Goal: Task Accomplishment & Management: Manage account settings

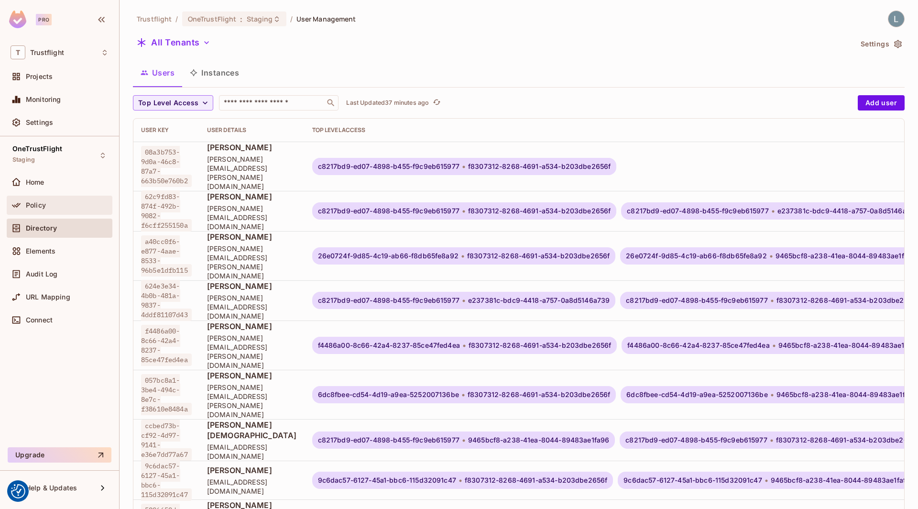
click at [52, 208] on div "Policy" at bounding box center [60, 204] width 98 height 11
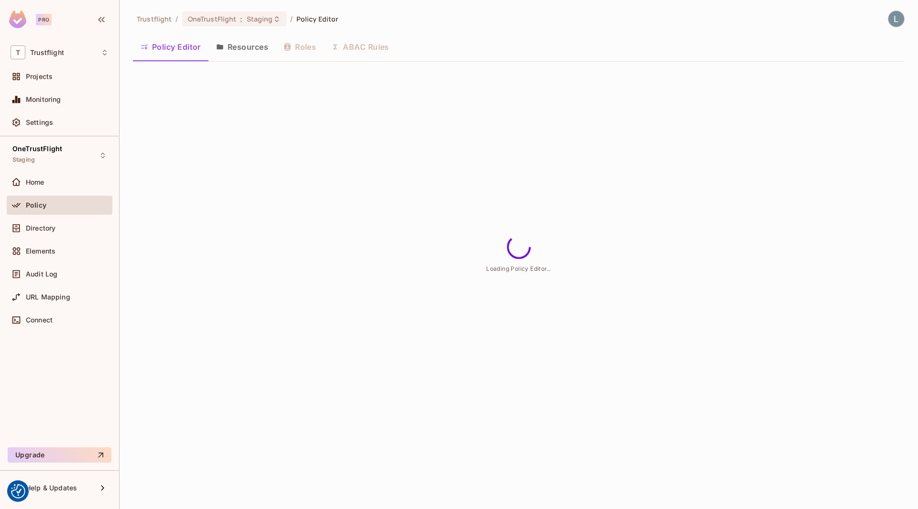
click at [379, 45] on div "Policy Editor Resources Roles ABAC Rules" at bounding box center [519, 47] width 772 height 24
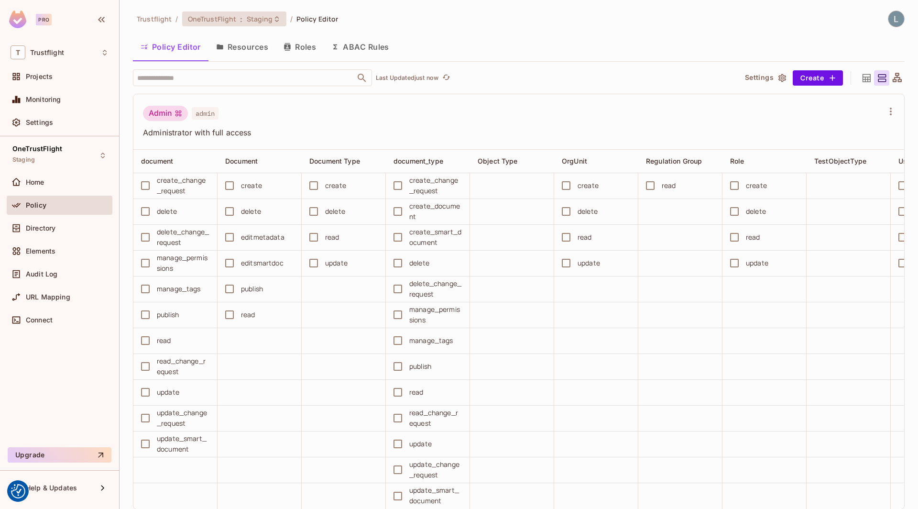
click at [238, 16] on div "OneTrustFlight : Staging" at bounding box center [228, 18] width 81 height 9
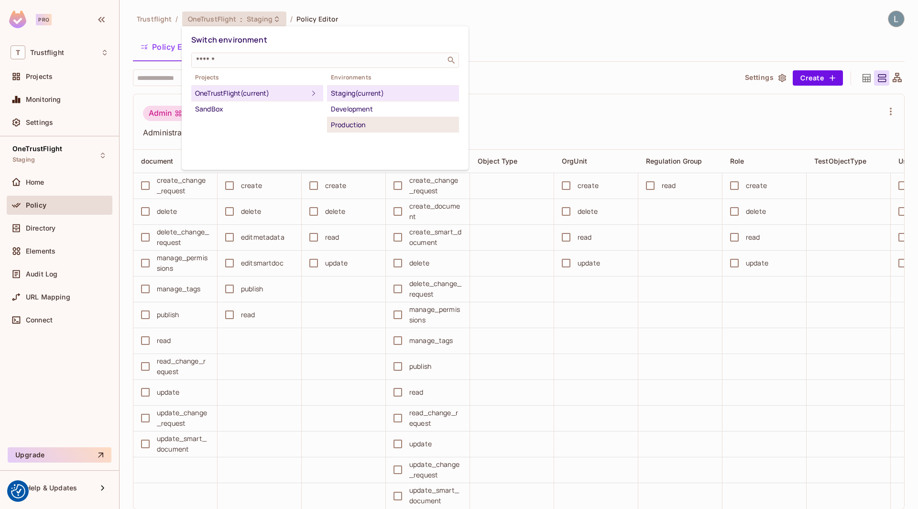
click at [358, 121] on div "Production" at bounding box center [393, 124] width 124 height 11
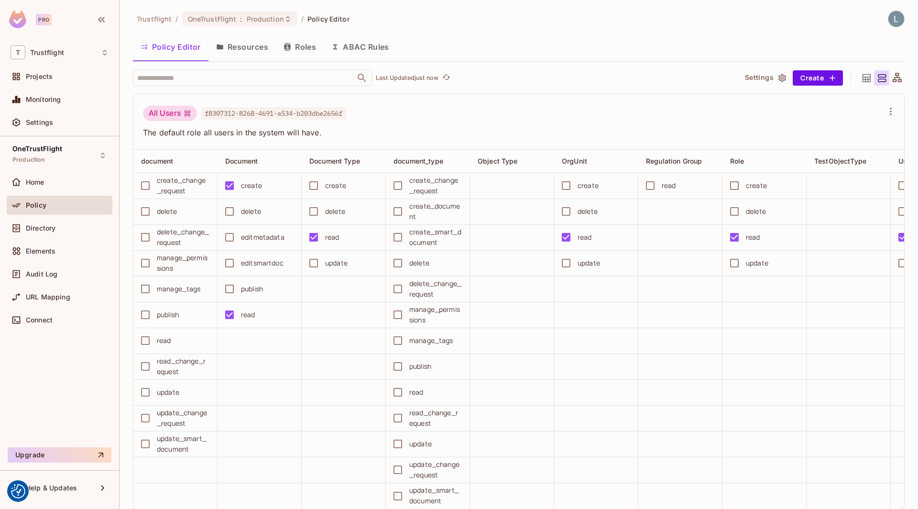
click at [361, 53] on button "ABAC Rules" at bounding box center [360, 47] width 73 height 24
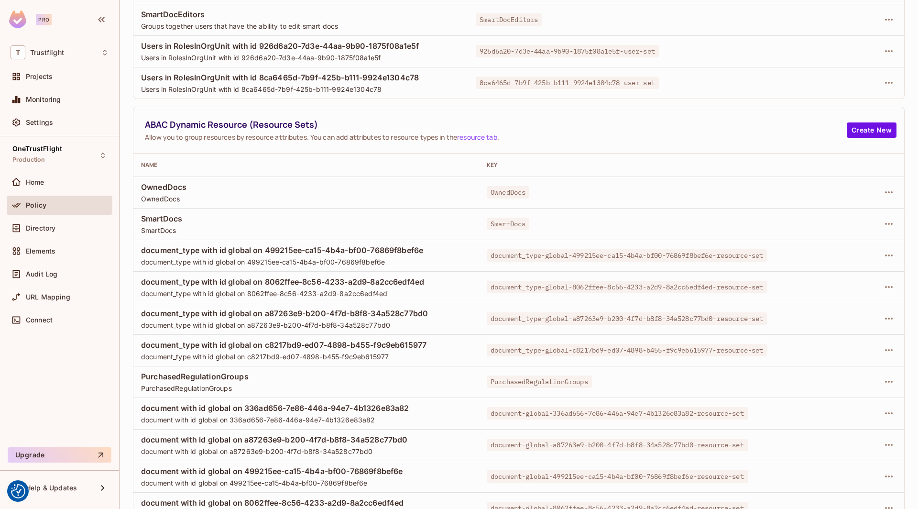
scroll to position [464, 0]
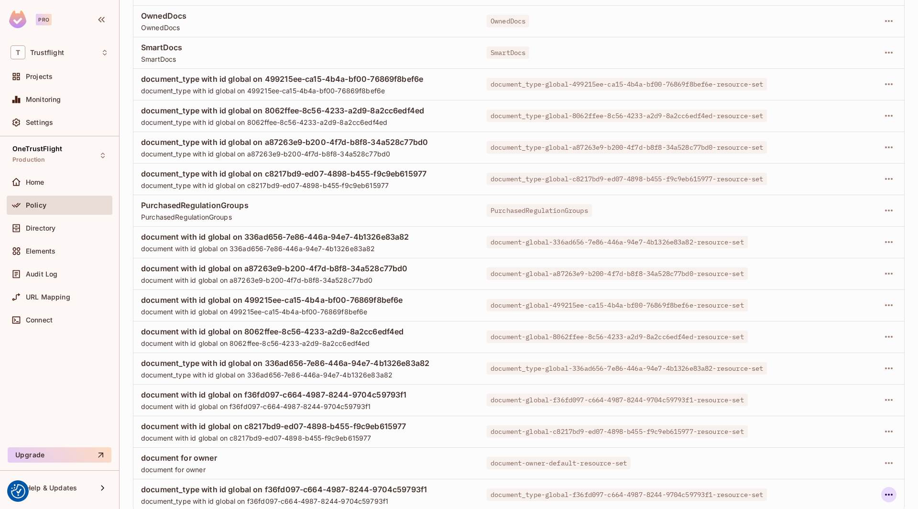
click at [889, 493] on icon "button" at bounding box center [889, 494] width 8 height 2
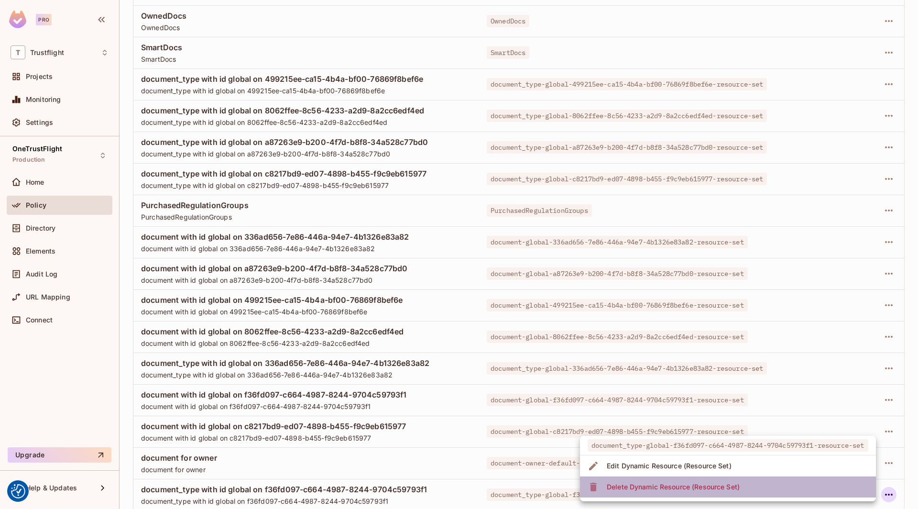
click at [687, 487] on div "Delete Dynamic Resource (Resource Set)" at bounding box center [673, 487] width 133 height 10
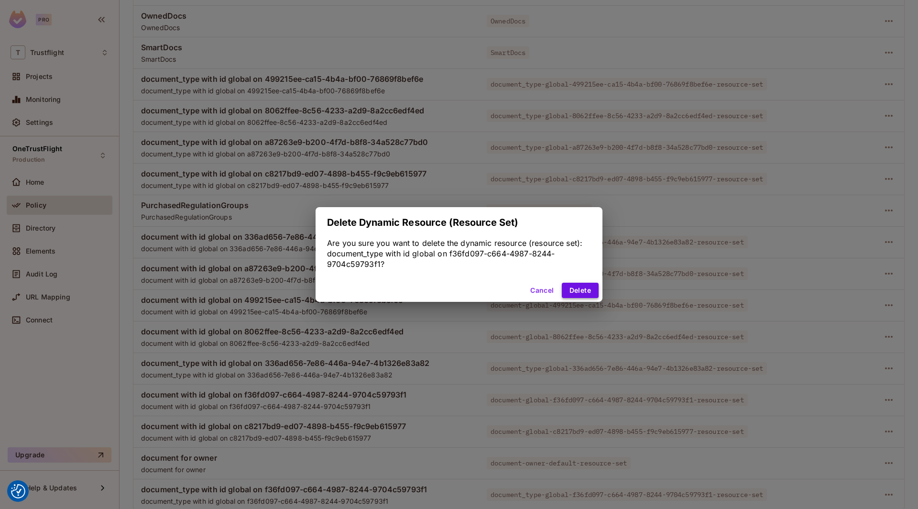
click at [570, 289] on button "Delete" at bounding box center [580, 290] width 37 height 15
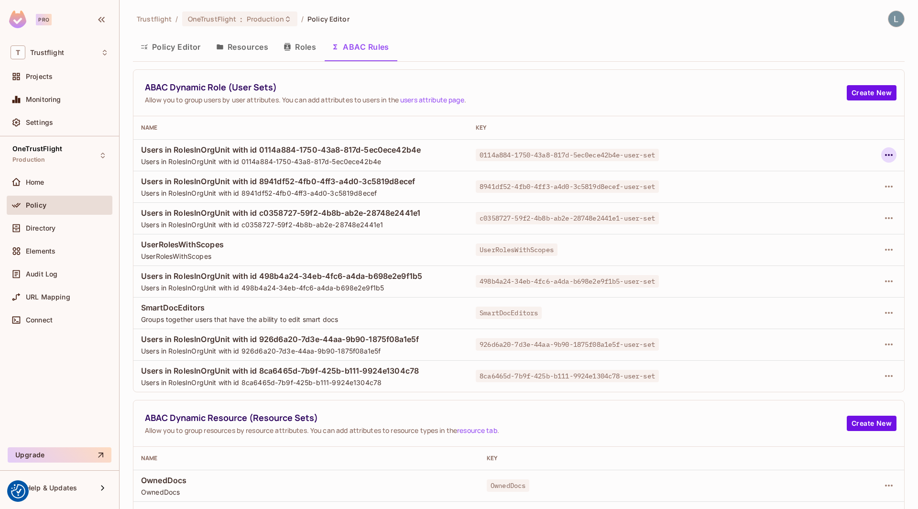
click at [886, 154] on icon "button" at bounding box center [889, 155] width 8 height 2
click at [816, 196] on div "Delete Dynamic Role (User Set)" at bounding box center [827, 198] width 102 height 10
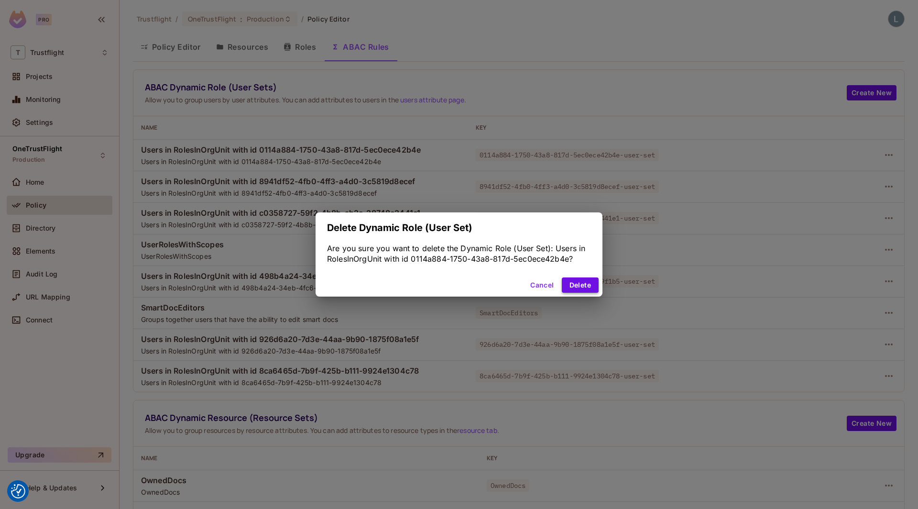
click at [590, 285] on button "Delete" at bounding box center [580, 284] width 37 height 15
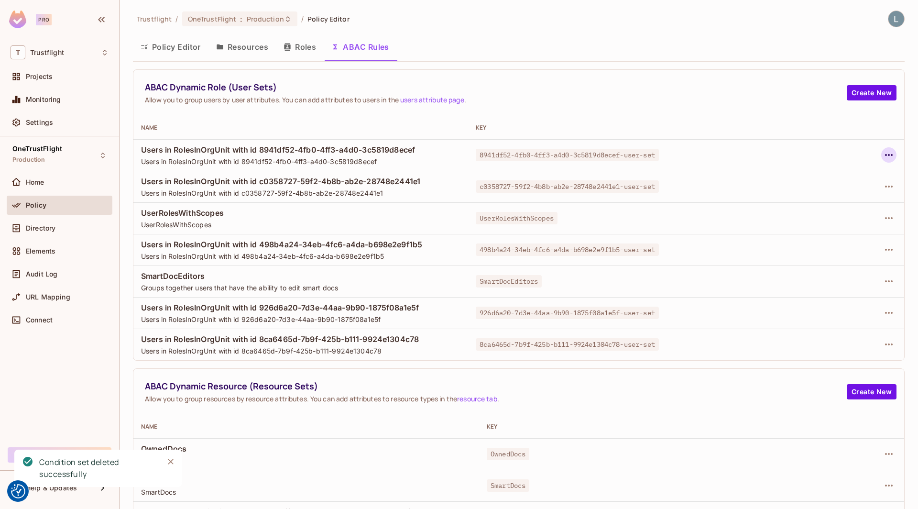
click at [888, 152] on icon "button" at bounding box center [888, 154] width 11 height 11
click at [826, 197] on div "Delete Dynamic Role (User Set)" at bounding box center [827, 198] width 102 height 10
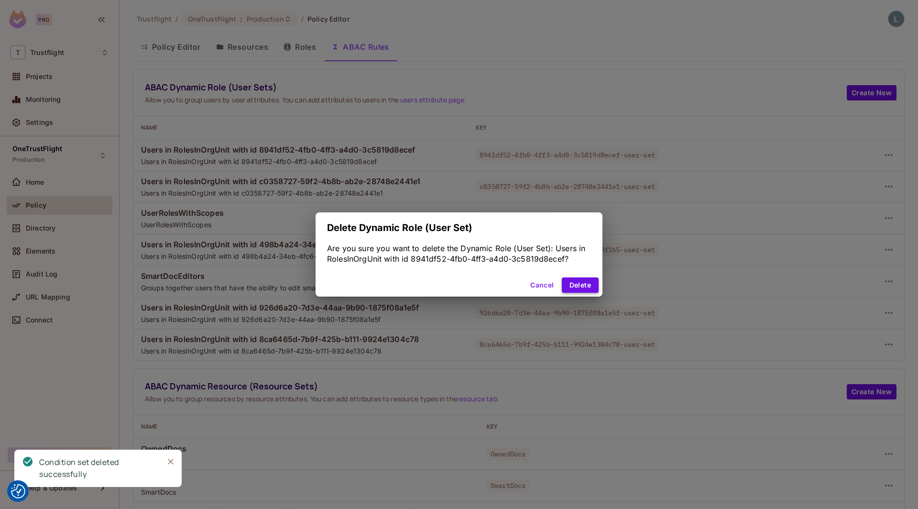
click at [580, 285] on button "Delete" at bounding box center [580, 284] width 37 height 15
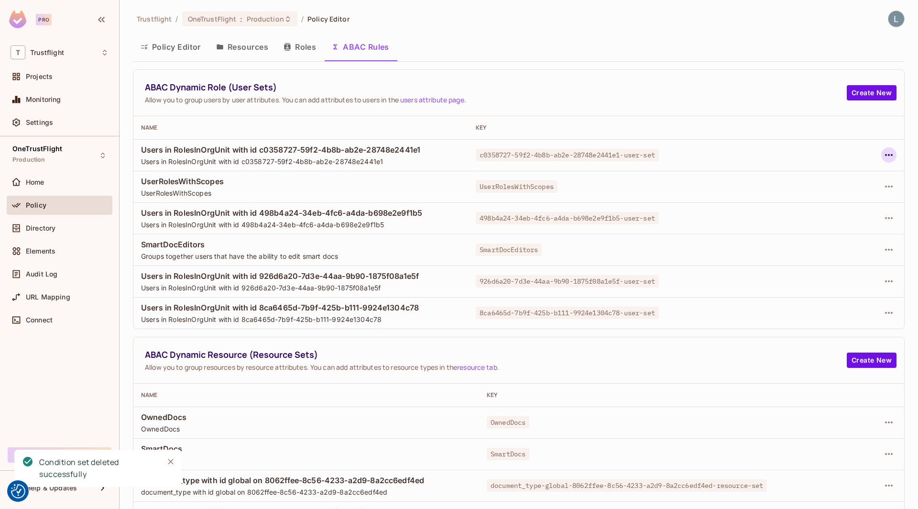
click at [886, 154] on icon "button" at bounding box center [889, 155] width 8 height 2
click at [848, 194] on div "Delete Dynamic Role (User Set)" at bounding box center [827, 198] width 102 height 10
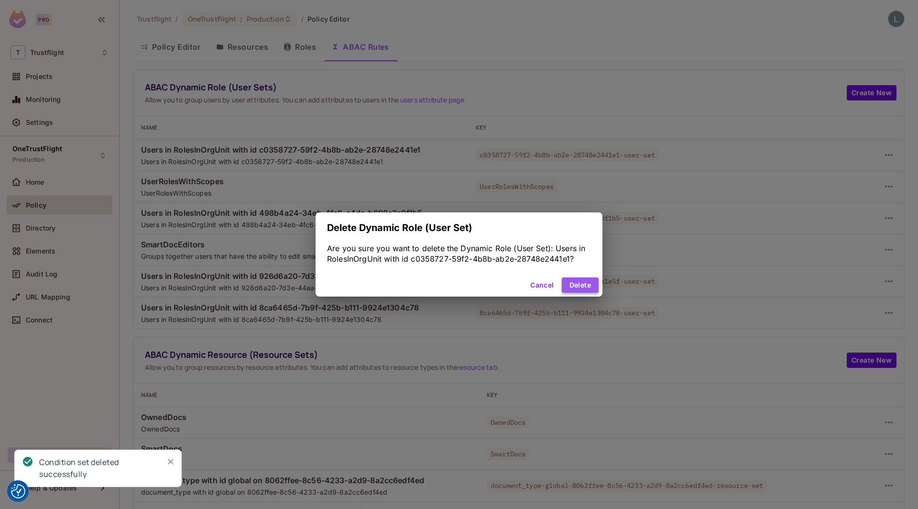
click at [576, 284] on button "Delete" at bounding box center [580, 284] width 37 height 15
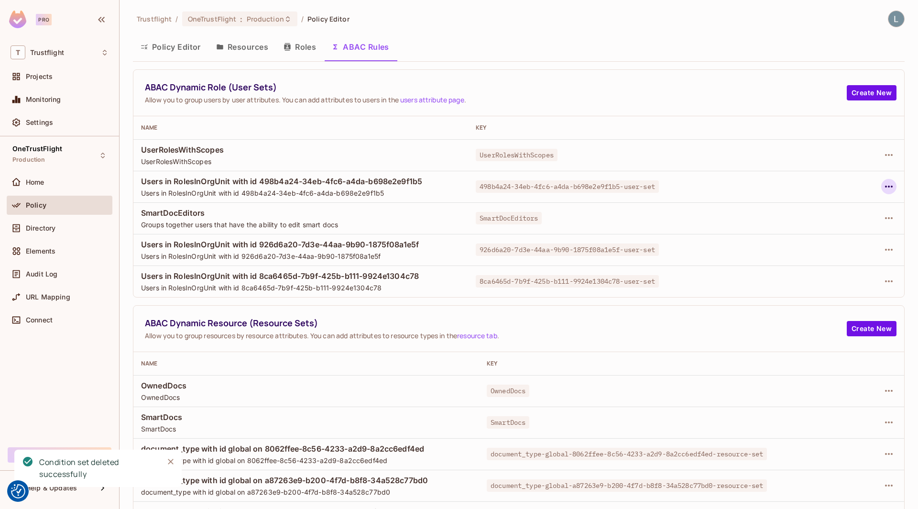
click at [889, 187] on icon "button" at bounding box center [888, 186] width 11 height 11
click at [816, 234] on span "Delete Dynamic Role (User Set)" at bounding box center [827, 228] width 108 height 15
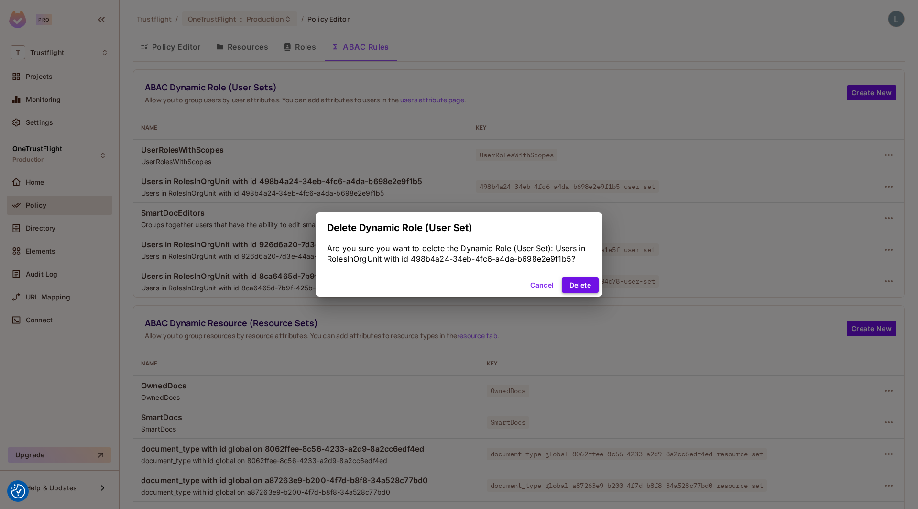
click at [583, 283] on button "Delete" at bounding box center [580, 284] width 37 height 15
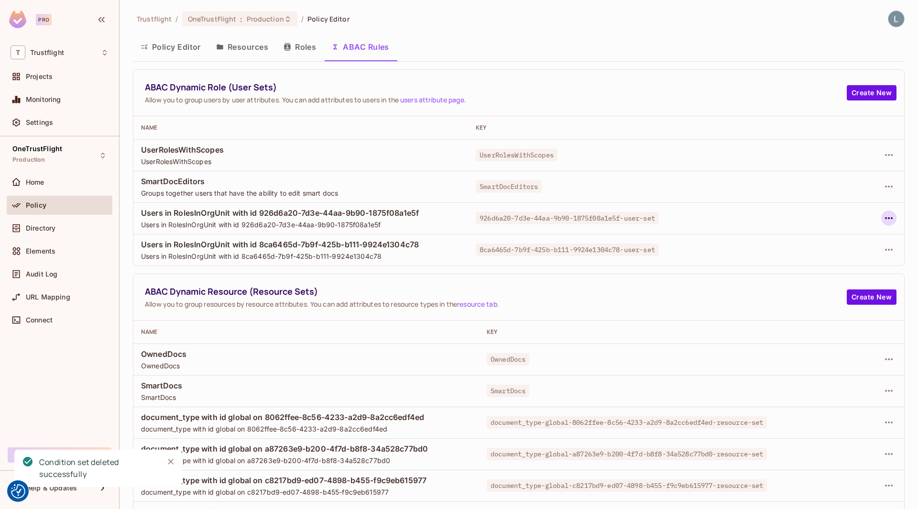
click at [893, 217] on icon "button" at bounding box center [888, 217] width 11 height 11
click at [836, 257] on div "Delete Dynamic Role (User Set)" at bounding box center [827, 261] width 102 height 10
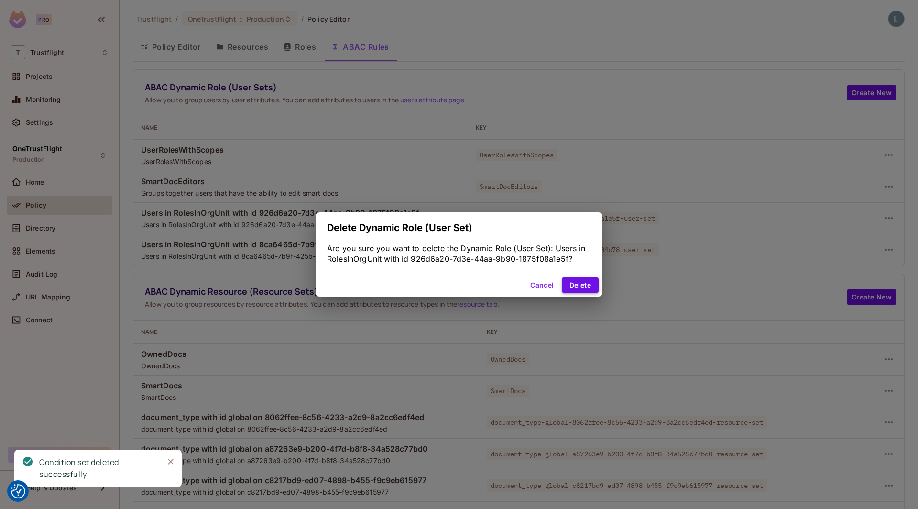
click at [581, 291] on button "Delete" at bounding box center [580, 284] width 37 height 15
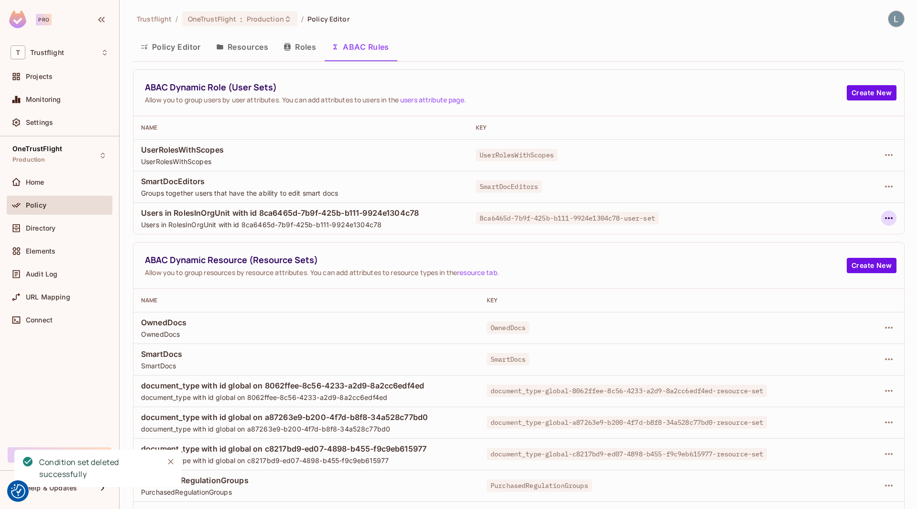
click at [891, 217] on icon "button" at bounding box center [888, 217] width 11 height 11
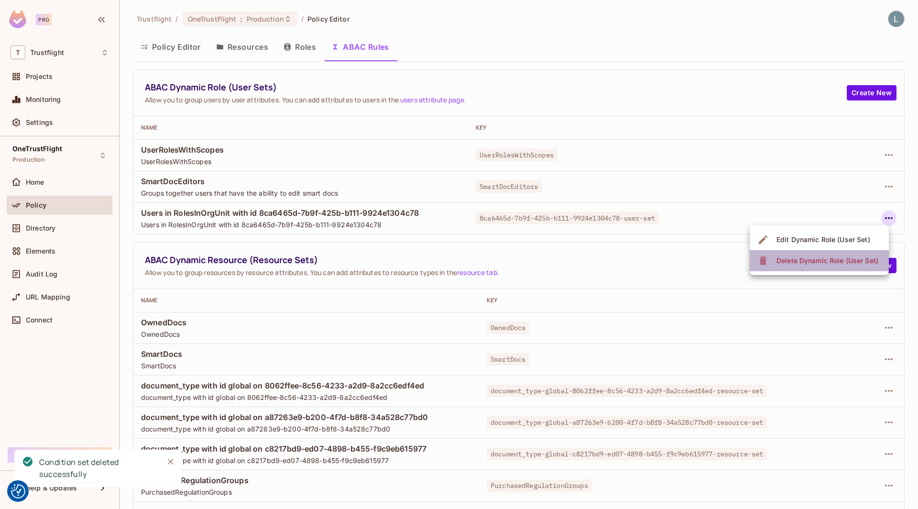
click at [815, 261] on div "Delete Dynamic Role (User Set)" at bounding box center [827, 261] width 102 height 10
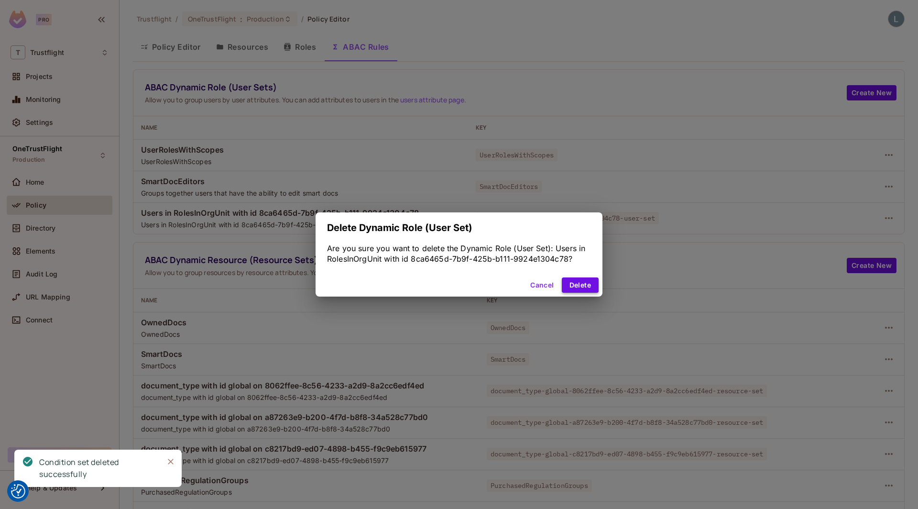
click at [577, 281] on button "Delete" at bounding box center [580, 284] width 37 height 15
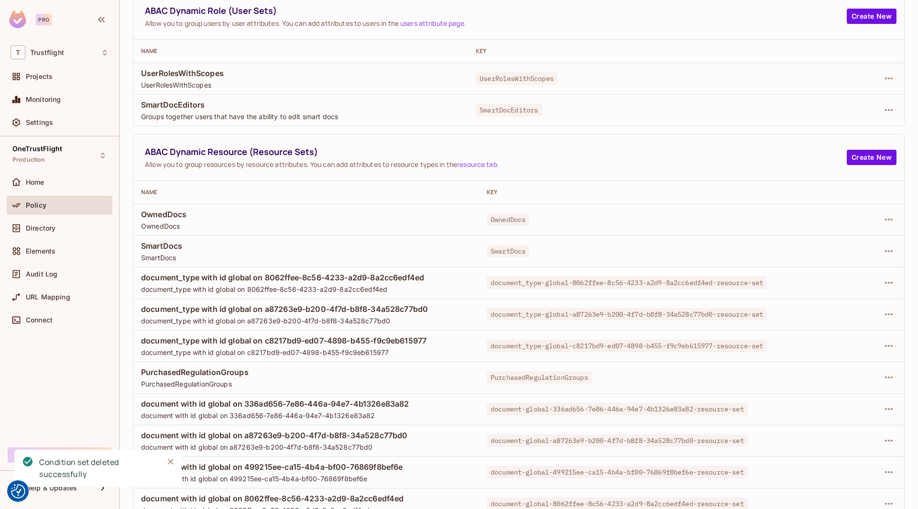
scroll to position [212, 0]
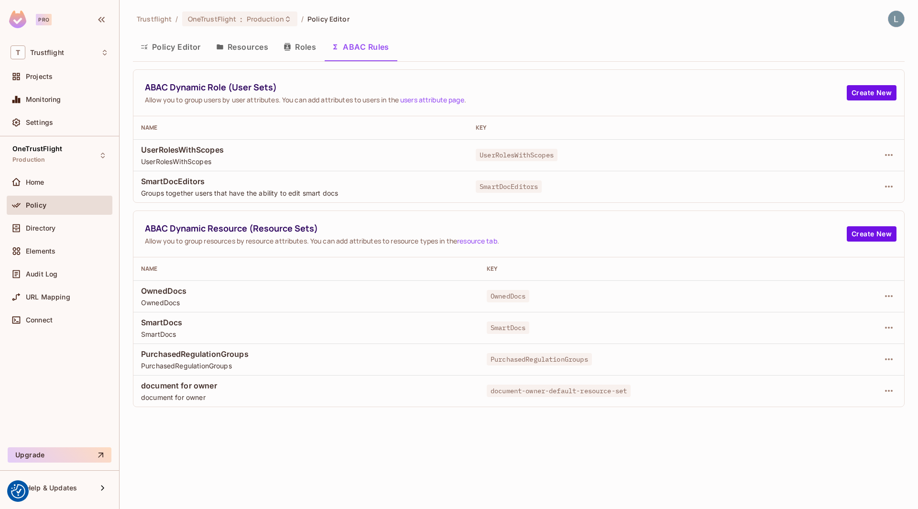
click at [247, 51] on button "Resources" at bounding box center [241, 47] width 67 height 24
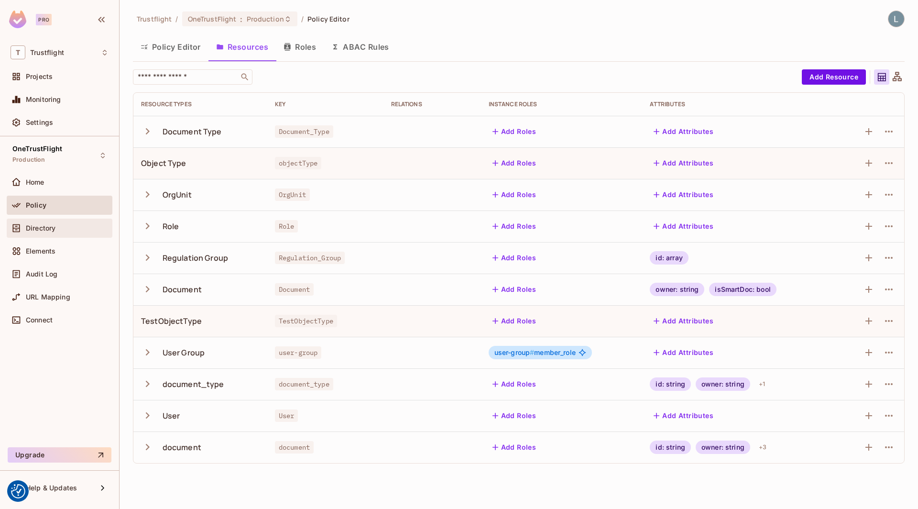
click at [72, 225] on div "Directory" at bounding box center [67, 228] width 83 height 8
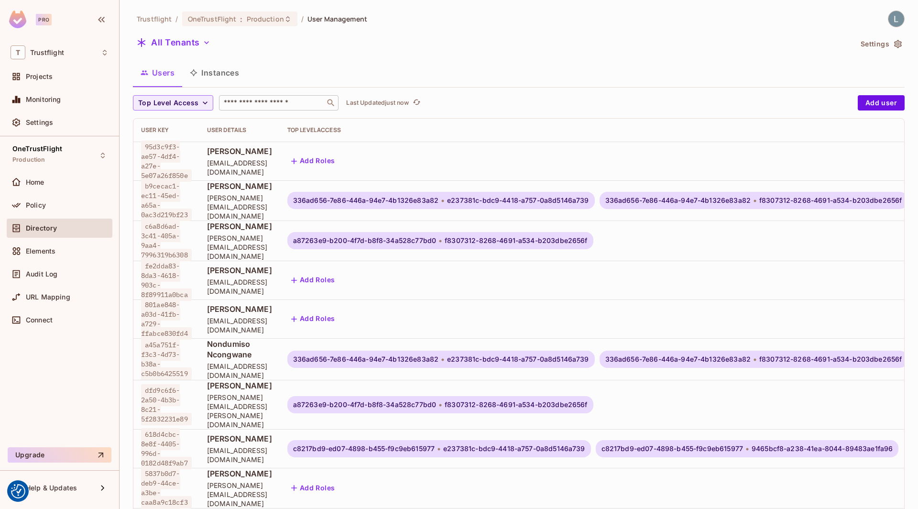
click at [243, 105] on input "text" at bounding box center [272, 103] width 100 height 10
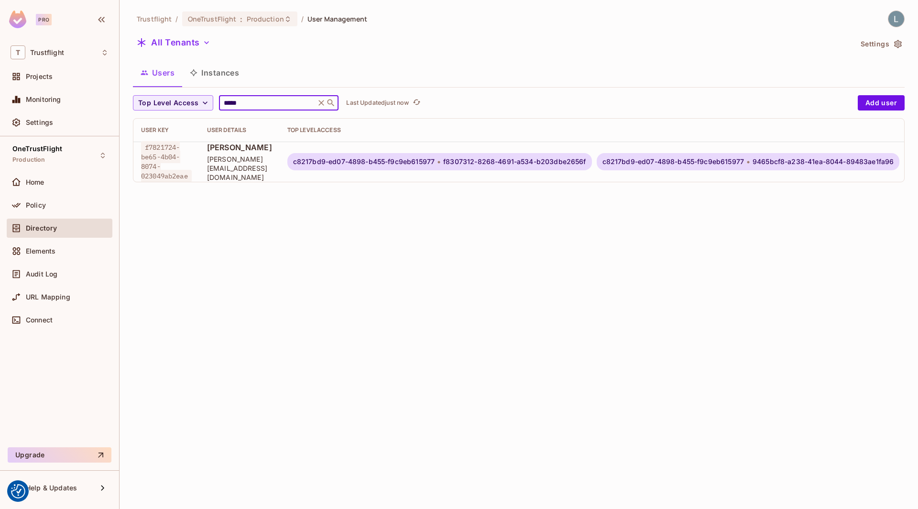
click at [560, 161] on span "f8307312-8268-4691-a534-b203dbe2656f" at bounding box center [514, 162] width 142 height 8
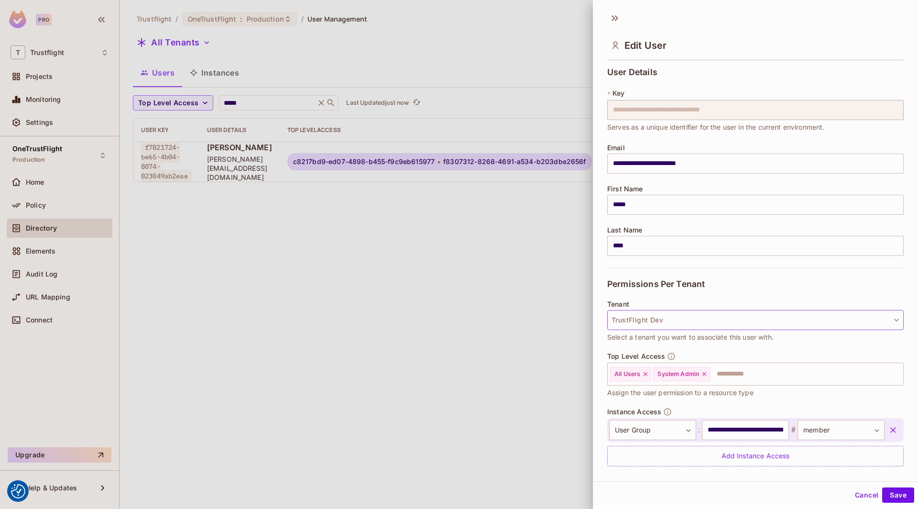
scroll to position [27, 0]
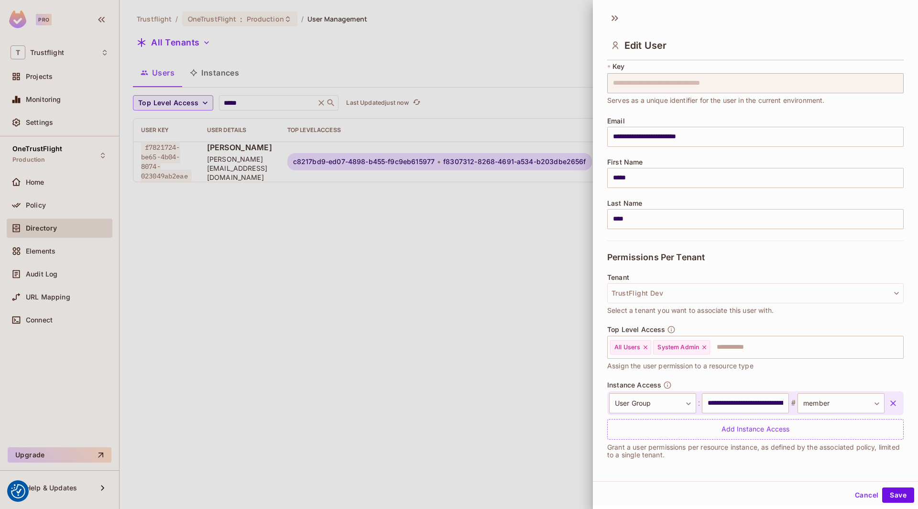
click at [474, 337] on div at bounding box center [459, 254] width 918 height 509
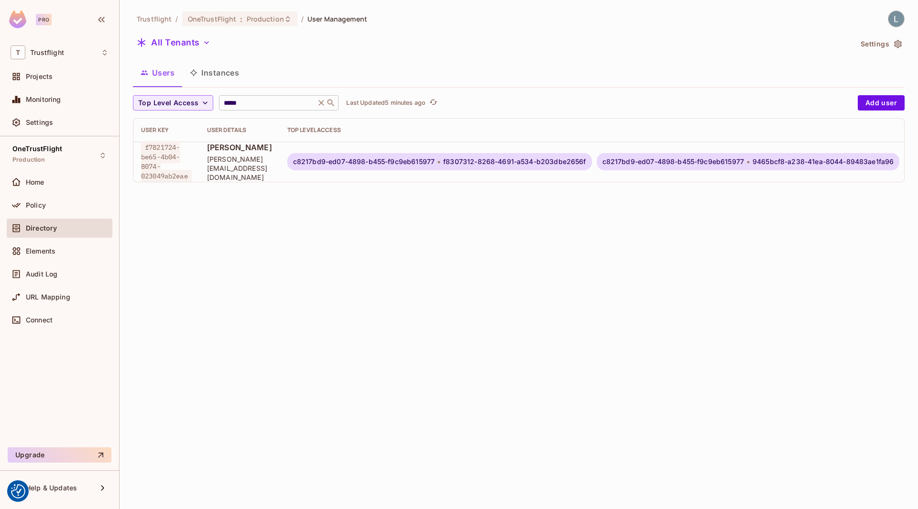
click at [271, 106] on input "*****" at bounding box center [267, 103] width 91 height 10
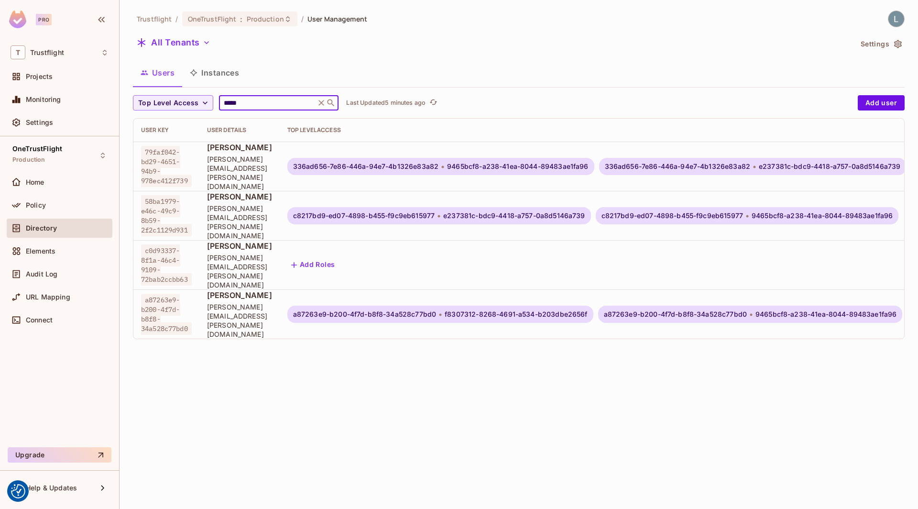
type input "*****"
click at [435, 212] on span "c8217bd9-ed07-4898-b455-f9c9eb615977" at bounding box center [364, 216] width 142 height 8
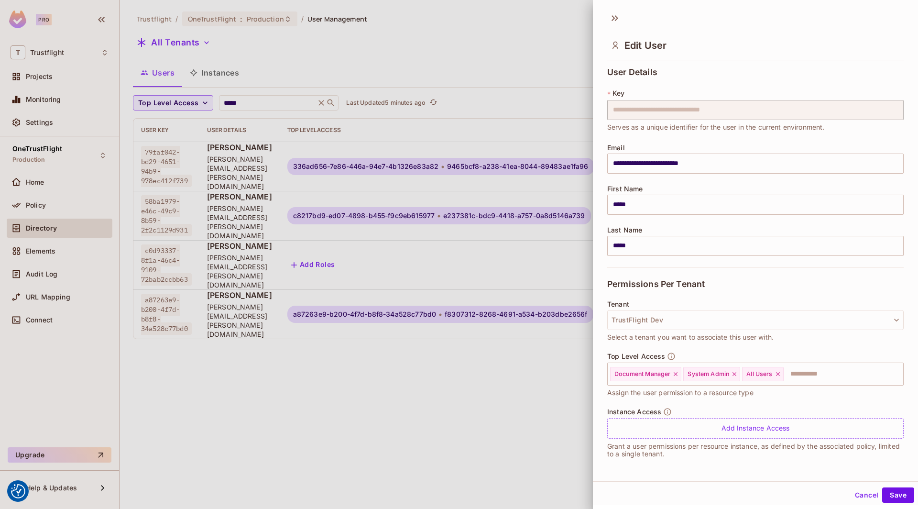
click at [403, 359] on div at bounding box center [459, 254] width 918 height 509
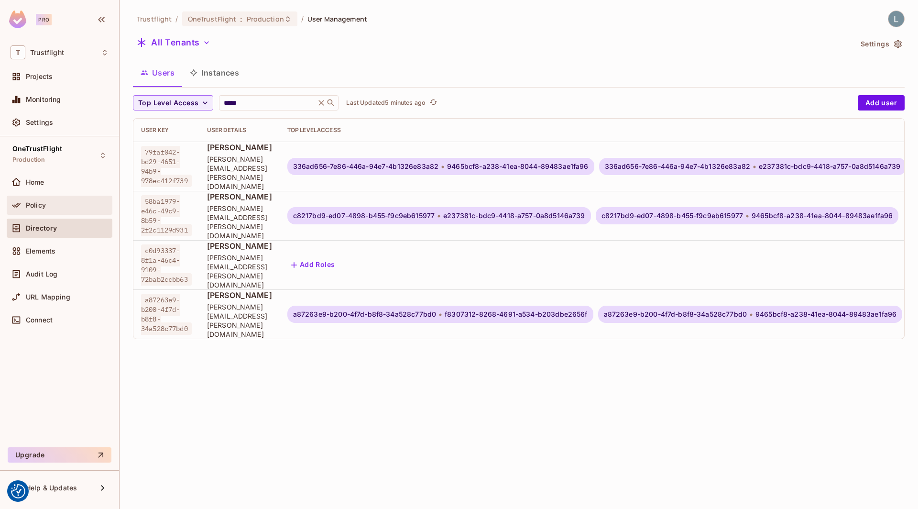
click at [51, 208] on div "Policy" at bounding box center [60, 204] width 98 height 11
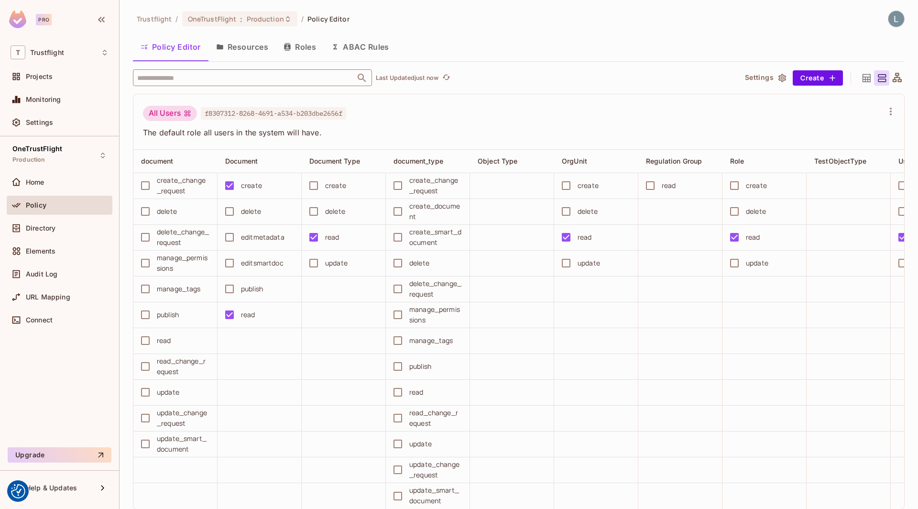
click at [249, 79] on input "text" at bounding box center [244, 77] width 218 height 17
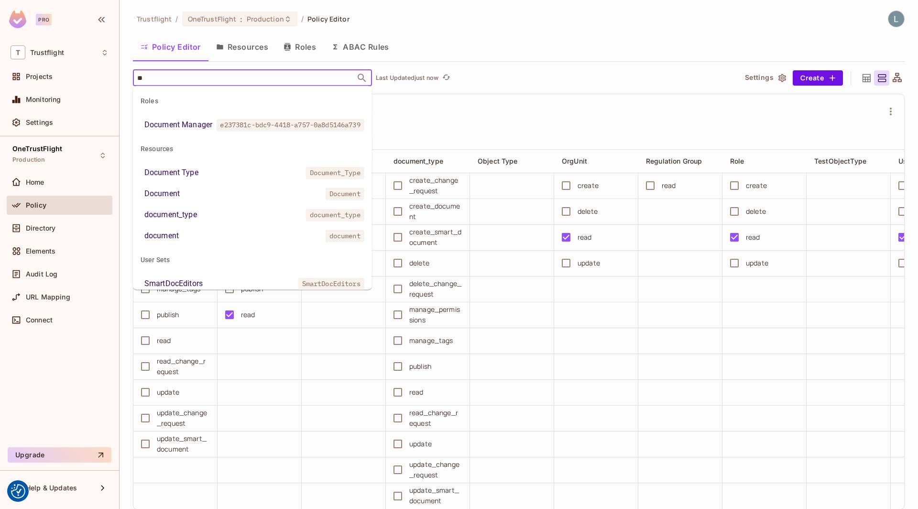
type input "***"
click at [213, 129] on li "Document Manager e237381c-bdc9-4418-a757-0a8d5146a739" at bounding box center [252, 124] width 239 height 17
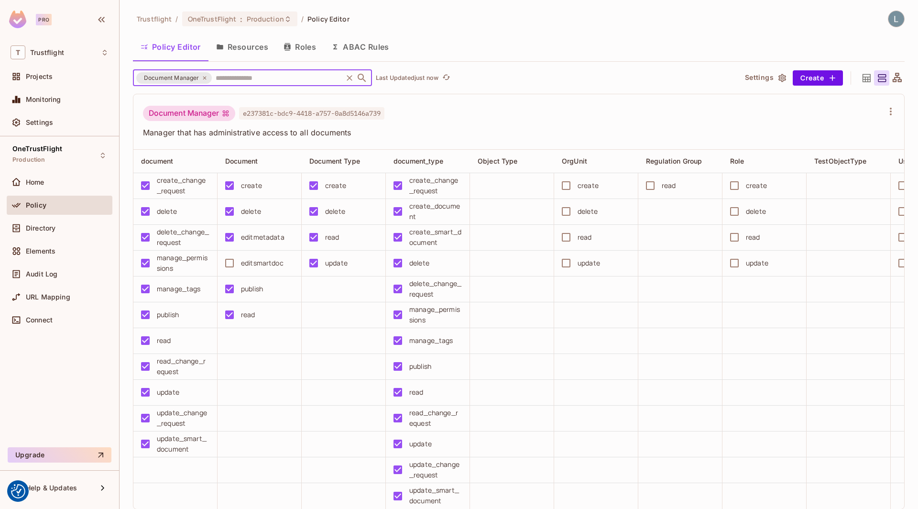
scroll to position [22, 0]
